Goal: Check status

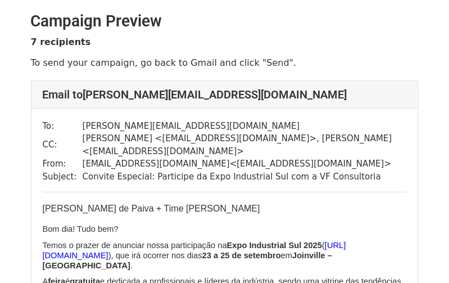
click at [384, 47] on p "7 recipients" at bounding box center [225, 42] width 388 height 12
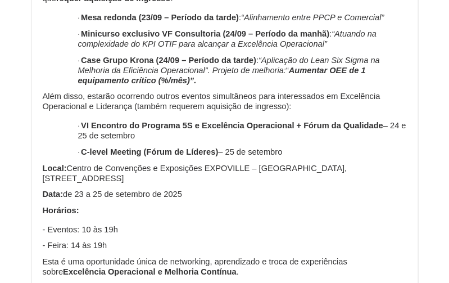
scroll to position [1067, 0]
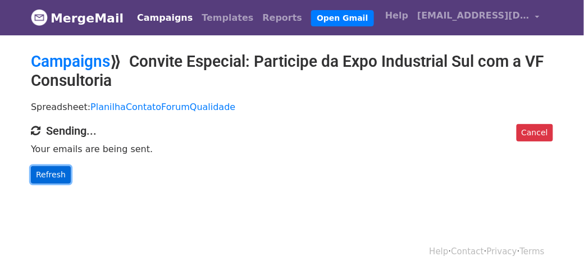
click at [61, 175] on link "Refresh" at bounding box center [51, 174] width 40 height 17
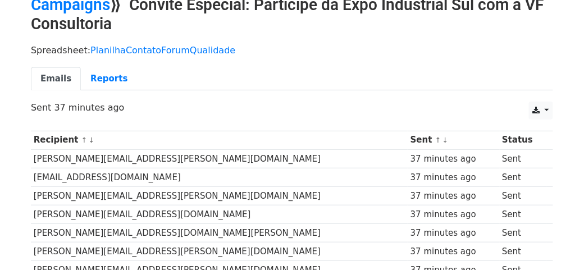
scroll to position [49, 0]
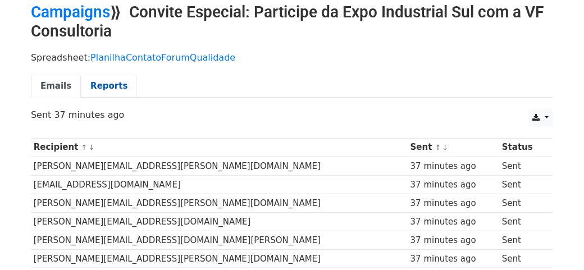
click at [106, 87] on link "Reports" at bounding box center [109, 86] width 56 height 23
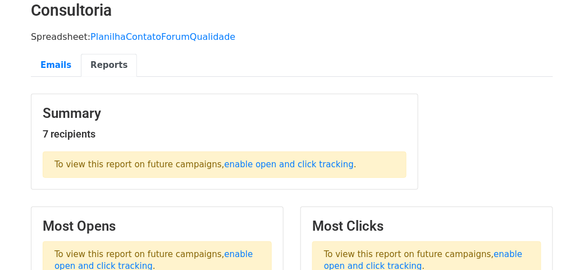
scroll to position [66, 0]
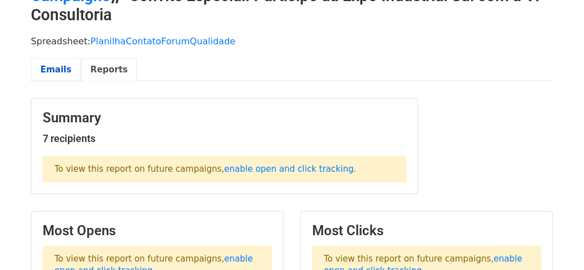
click at [47, 68] on link "Emails" at bounding box center [56, 69] width 50 height 23
